Goal: Information Seeking & Learning: Learn about a topic

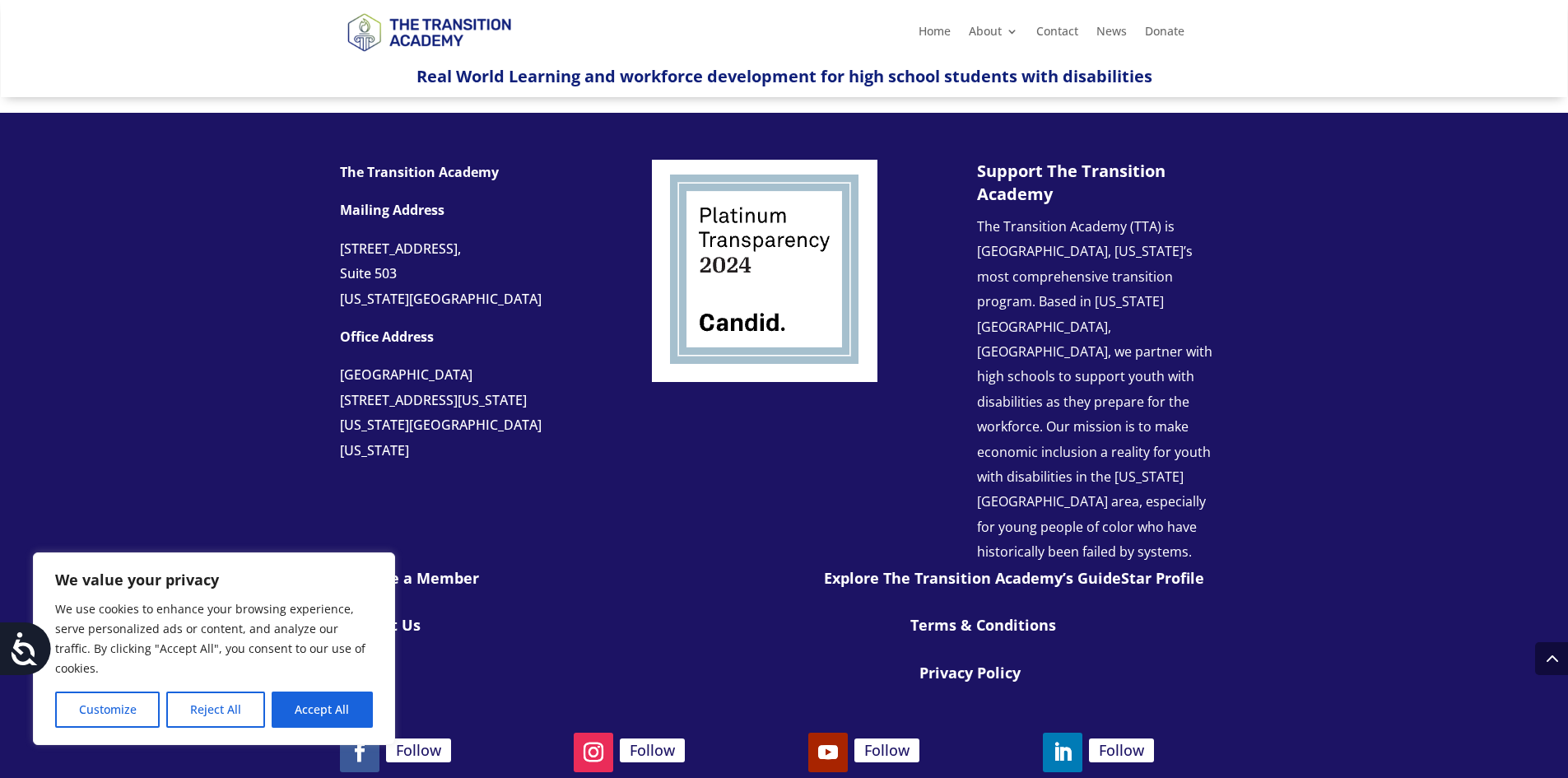
scroll to position [1778, 0]
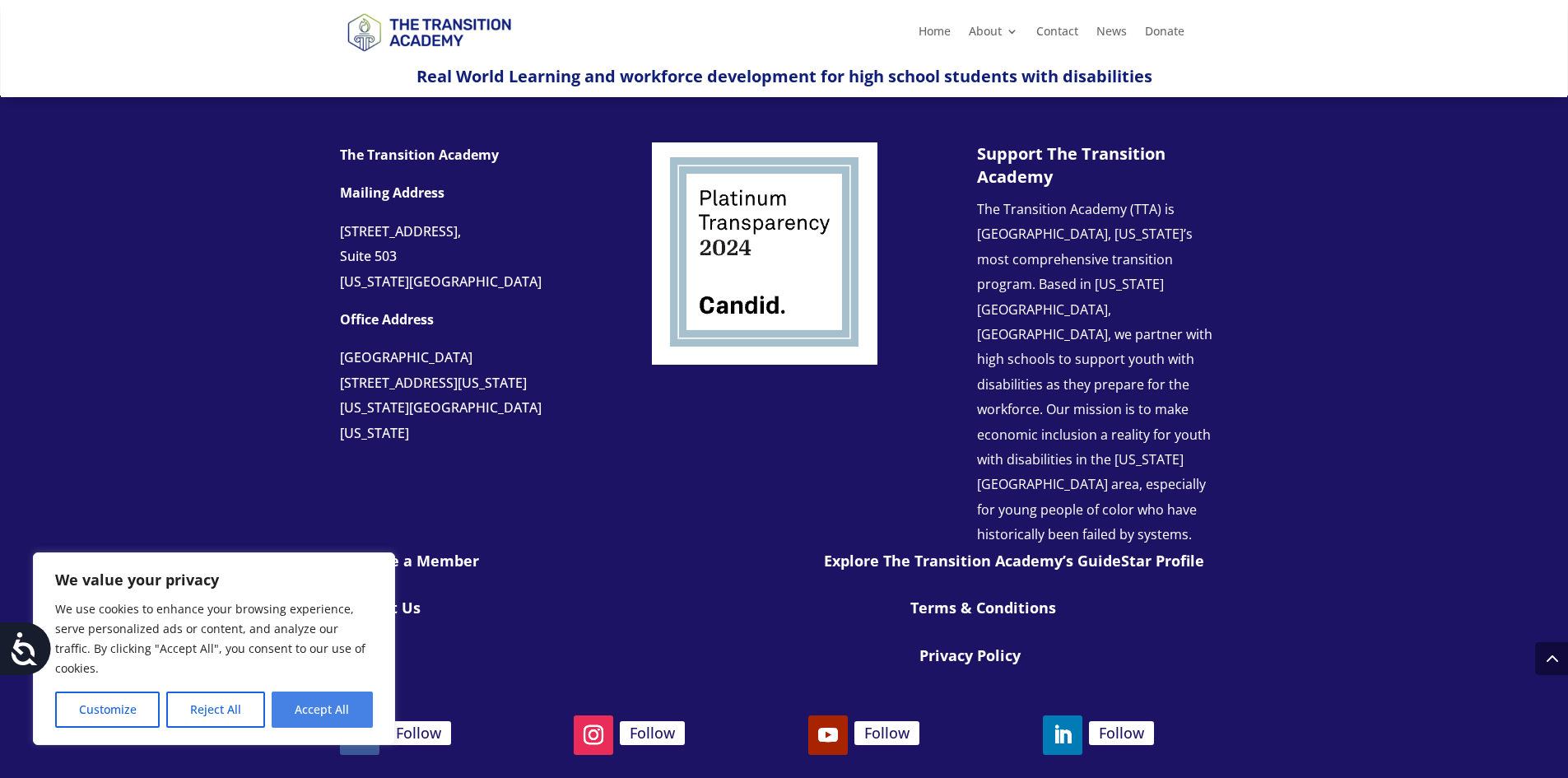
click at [349, 701] on button "Accept All" at bounding box center [322, 709] width 101 height 37
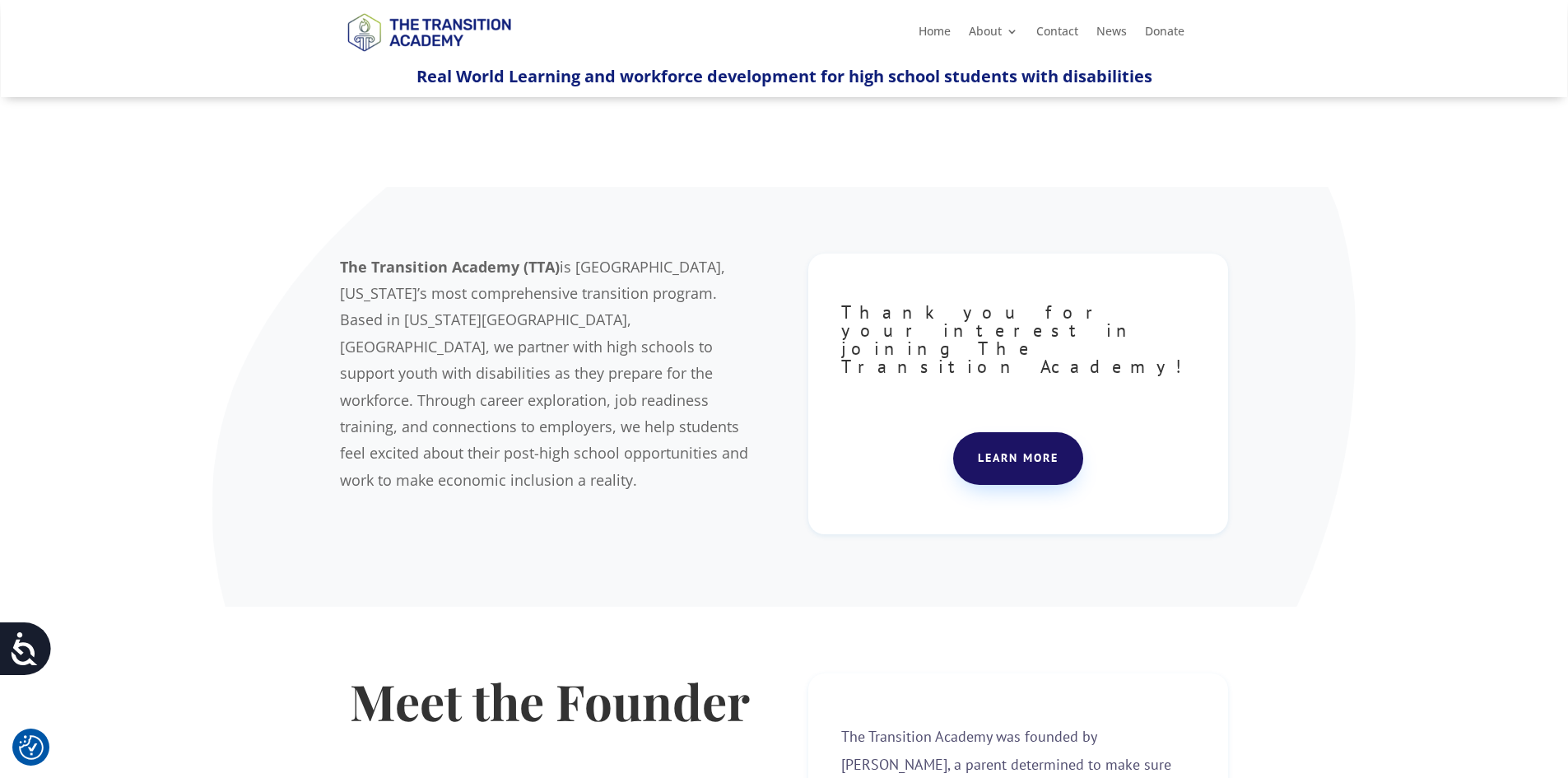
scroll to position [0, 0]
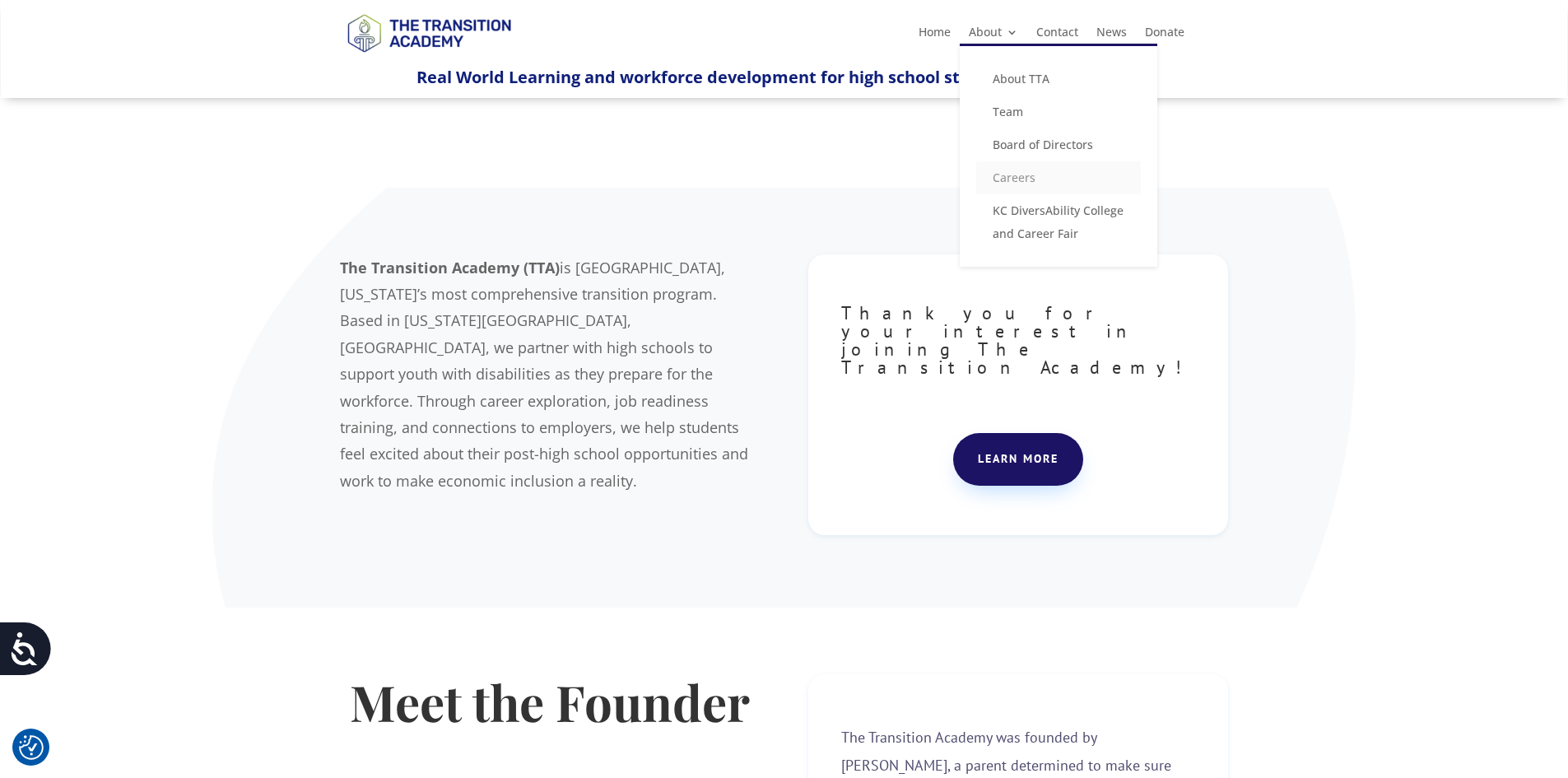
click at [1014, 176] on link "Careers" at bounding box center [1058, 178] width 164 height 33
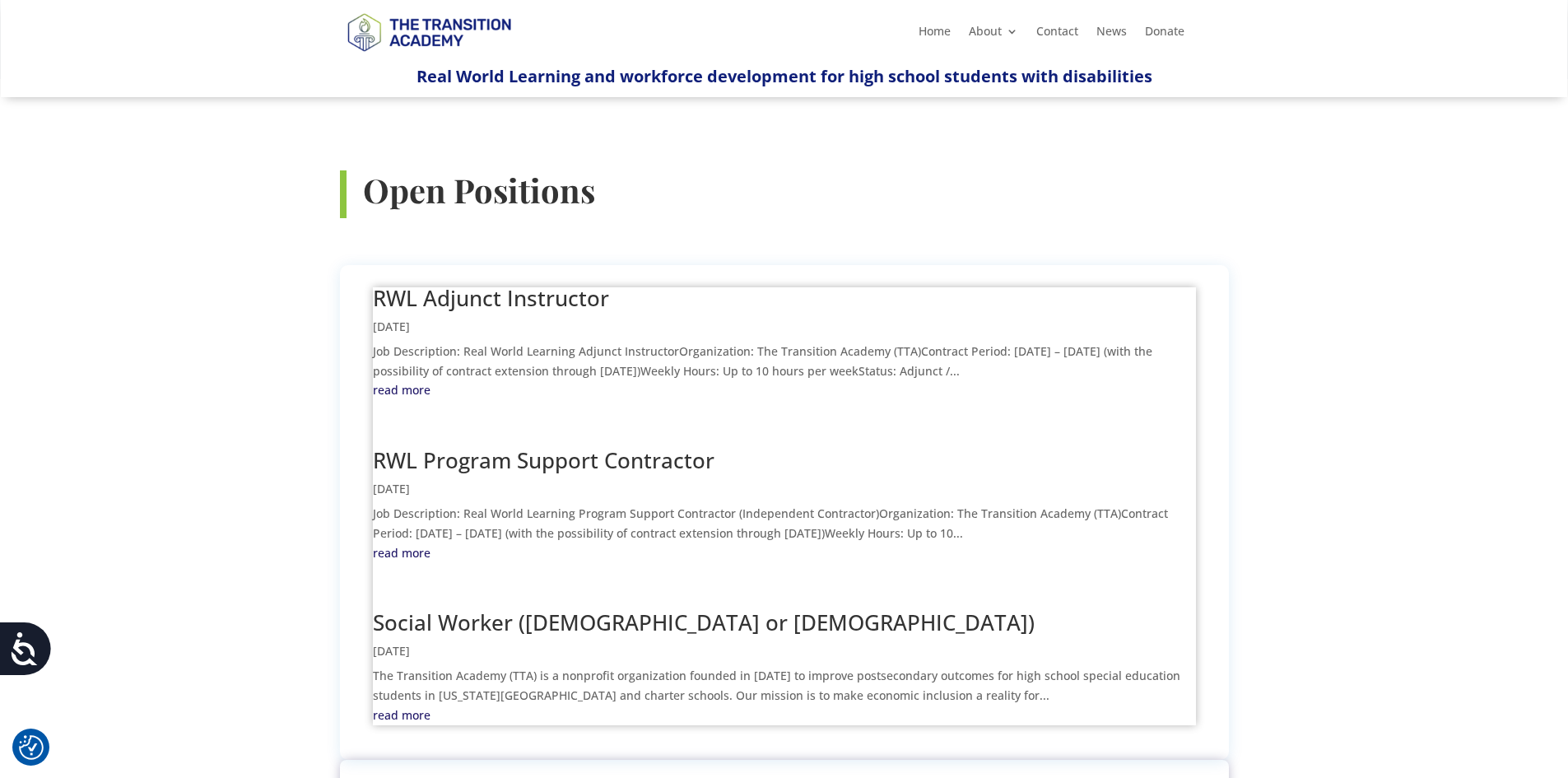
scroll to position [576, 0]
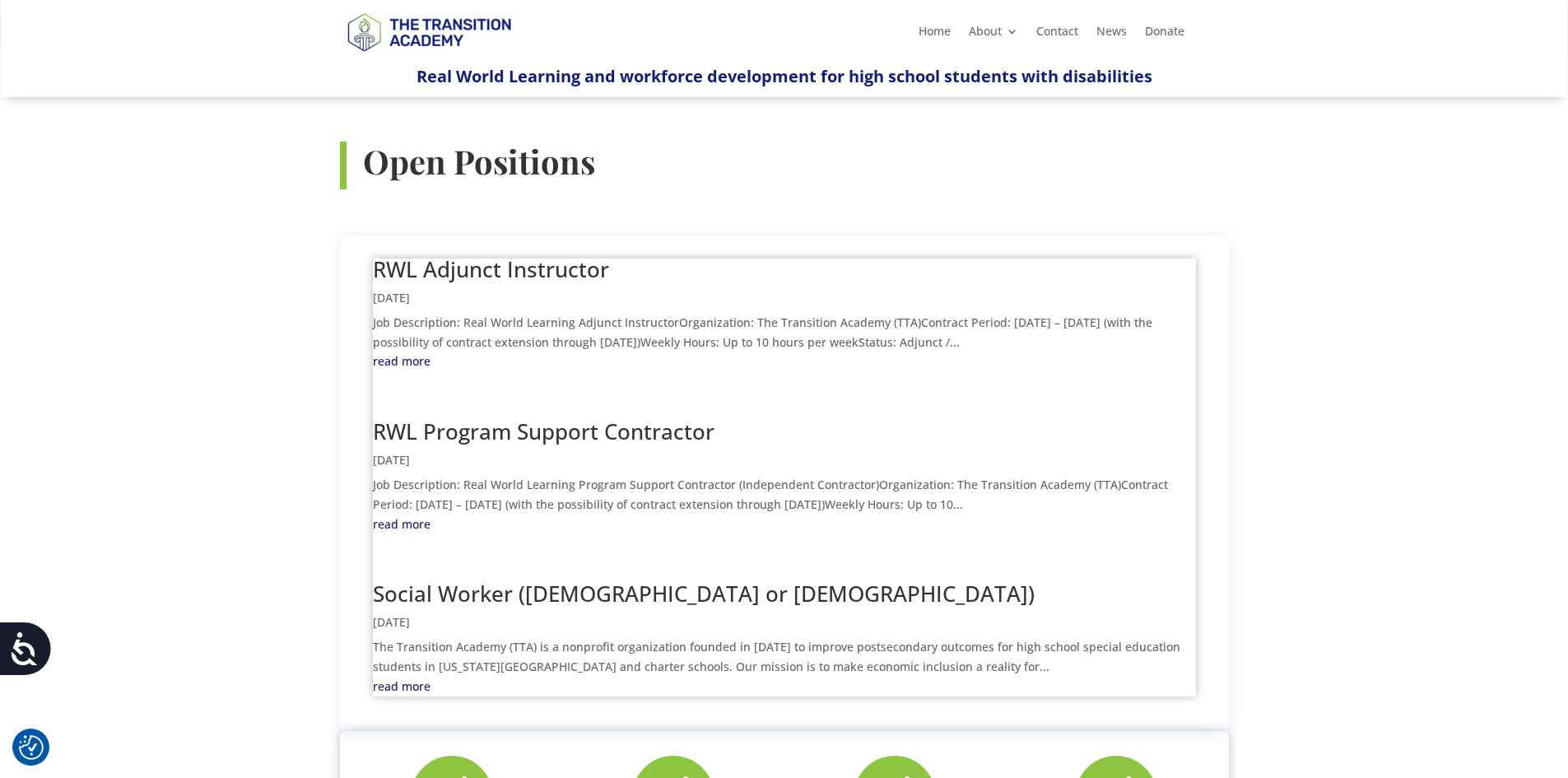
click at [423, 515] on link "read more" at bounding box center [784, 524] width 823 height 20
click at [536, 579] on link "Social Worker (Part-Time or Full-Time)" at bounding box center [704, 594] width 661 height 30
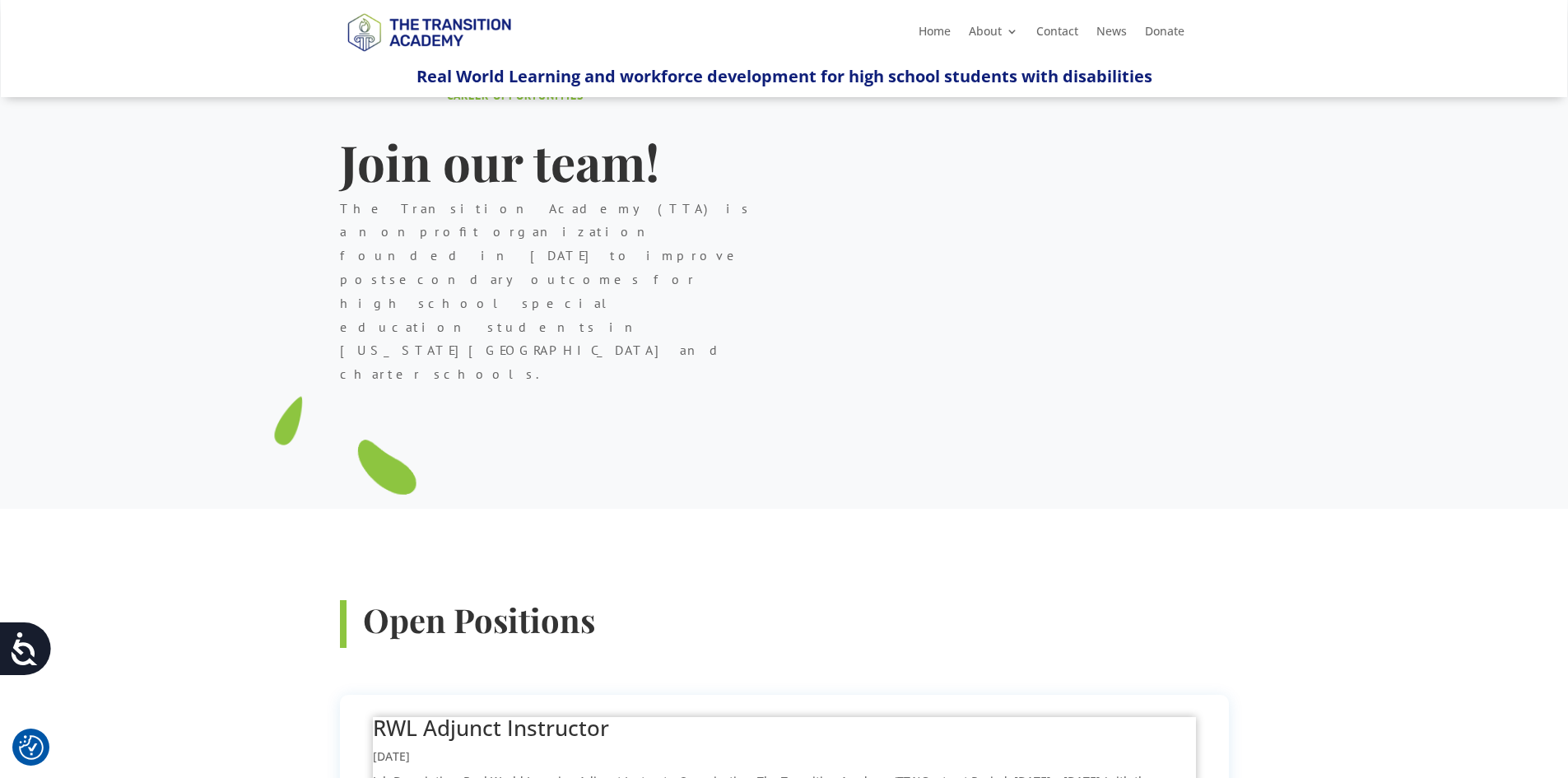
scroll to position [0, 0]
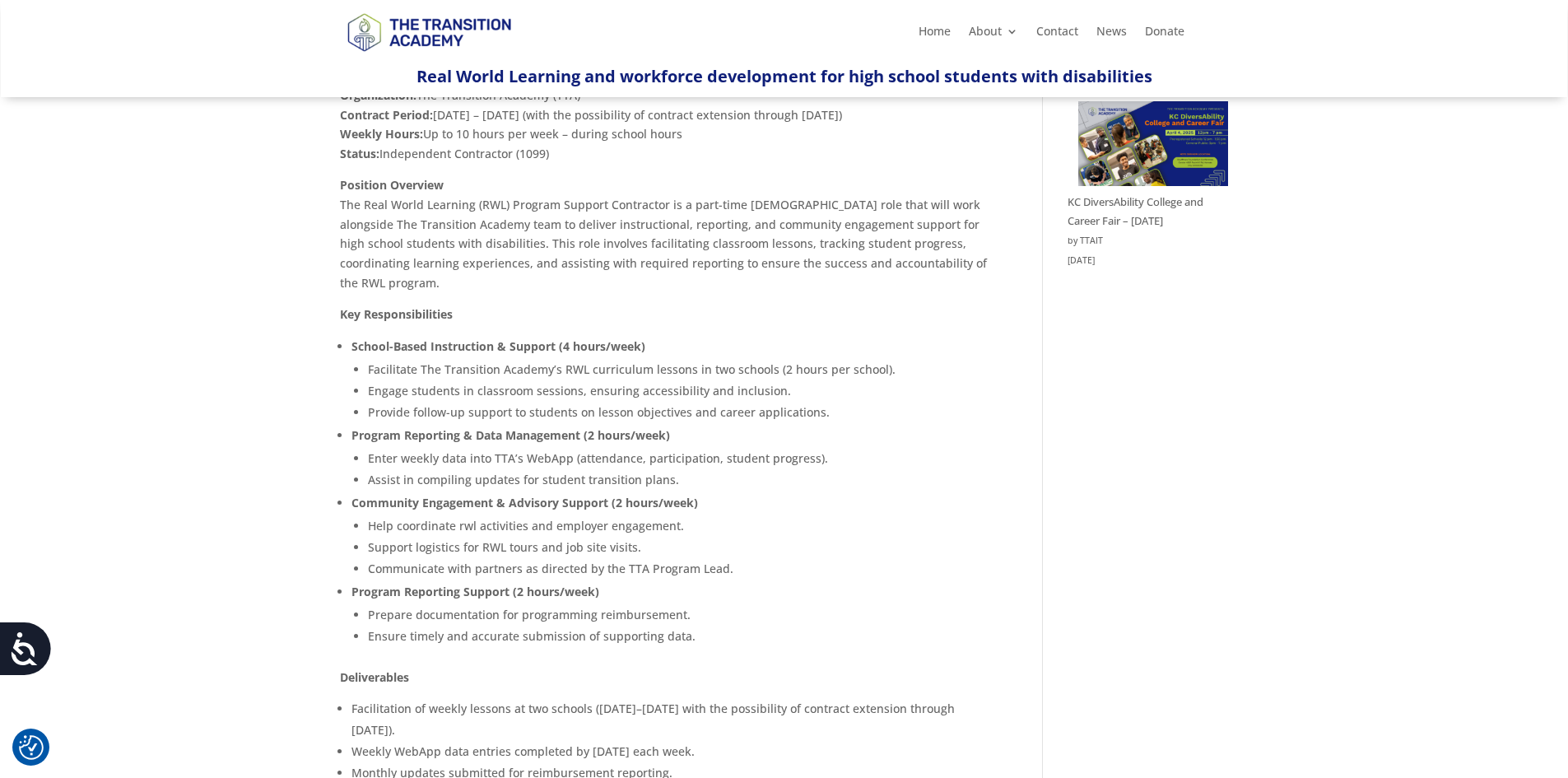
scroll to position [329, 0]
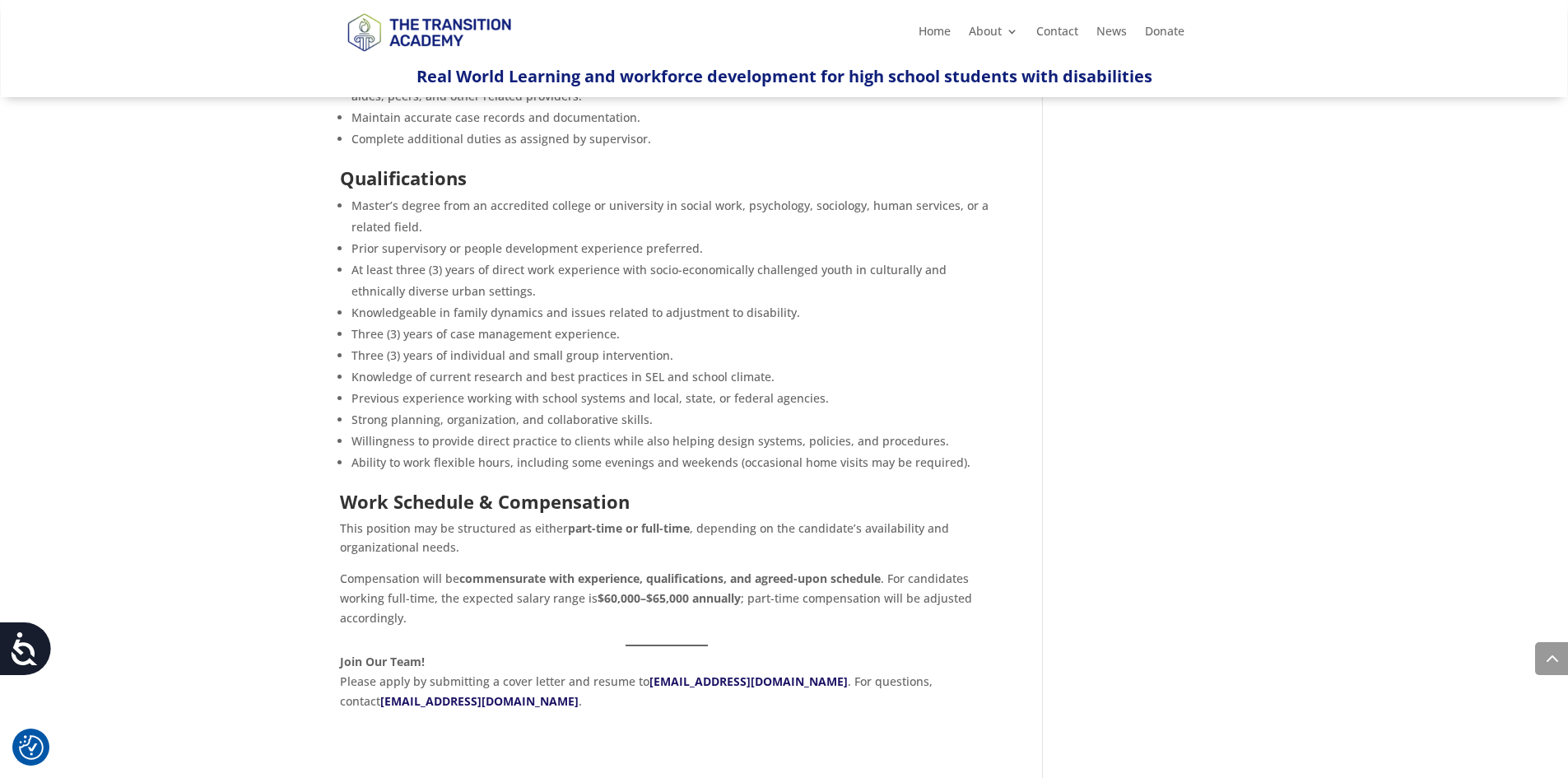
scroll to position [823, 0]
